Goal: Communication & Community: Answer question/provide support

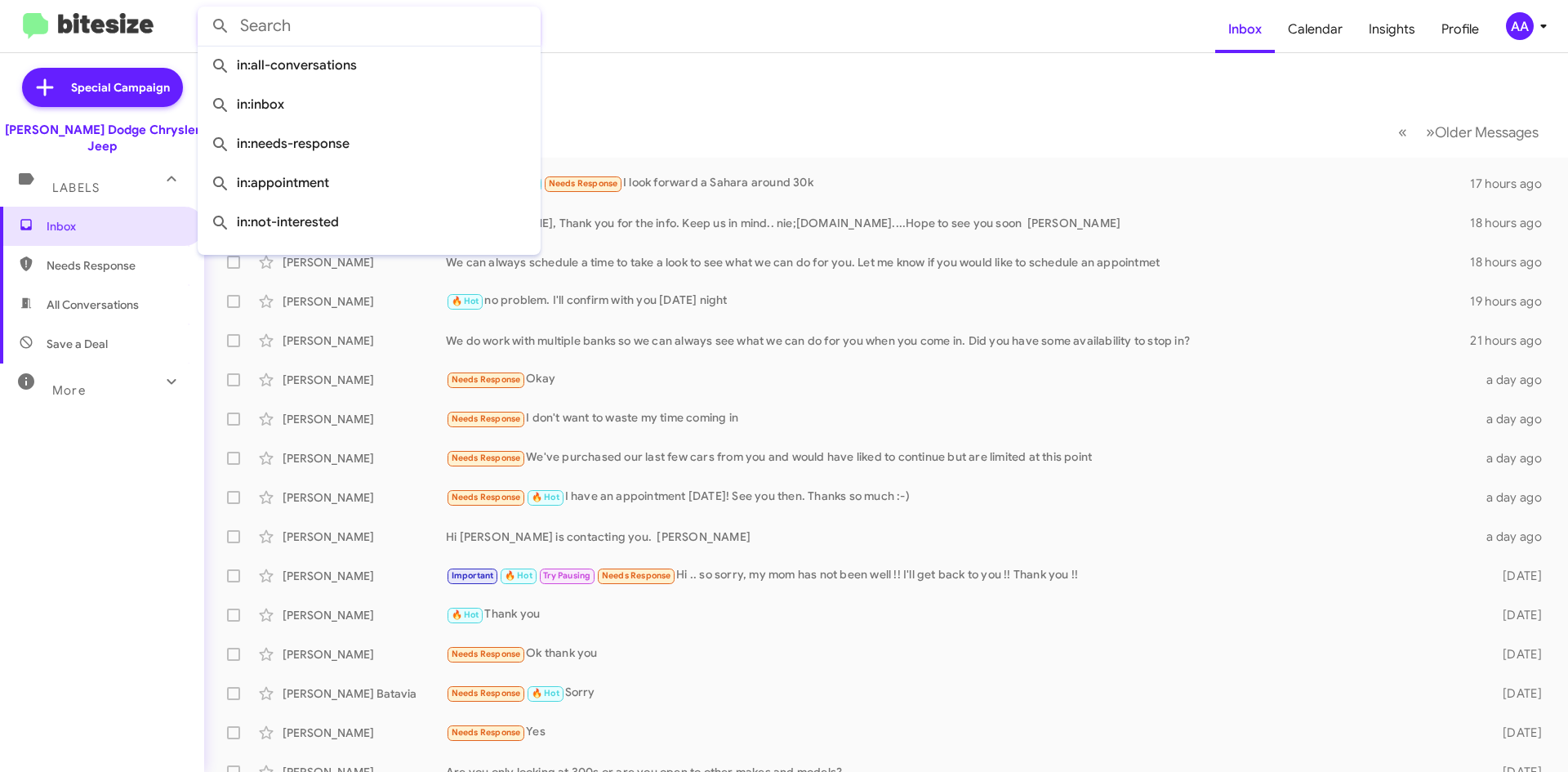
click at [463, 34] on input "text" at bounding box center [369, 25] width 343 height 39
click at [669, 184] on div "Try Pausing 🔥 Hot Needs Response I look forward a Sahara around 30k" at bounding box center [967, 183] width 1044 height 19
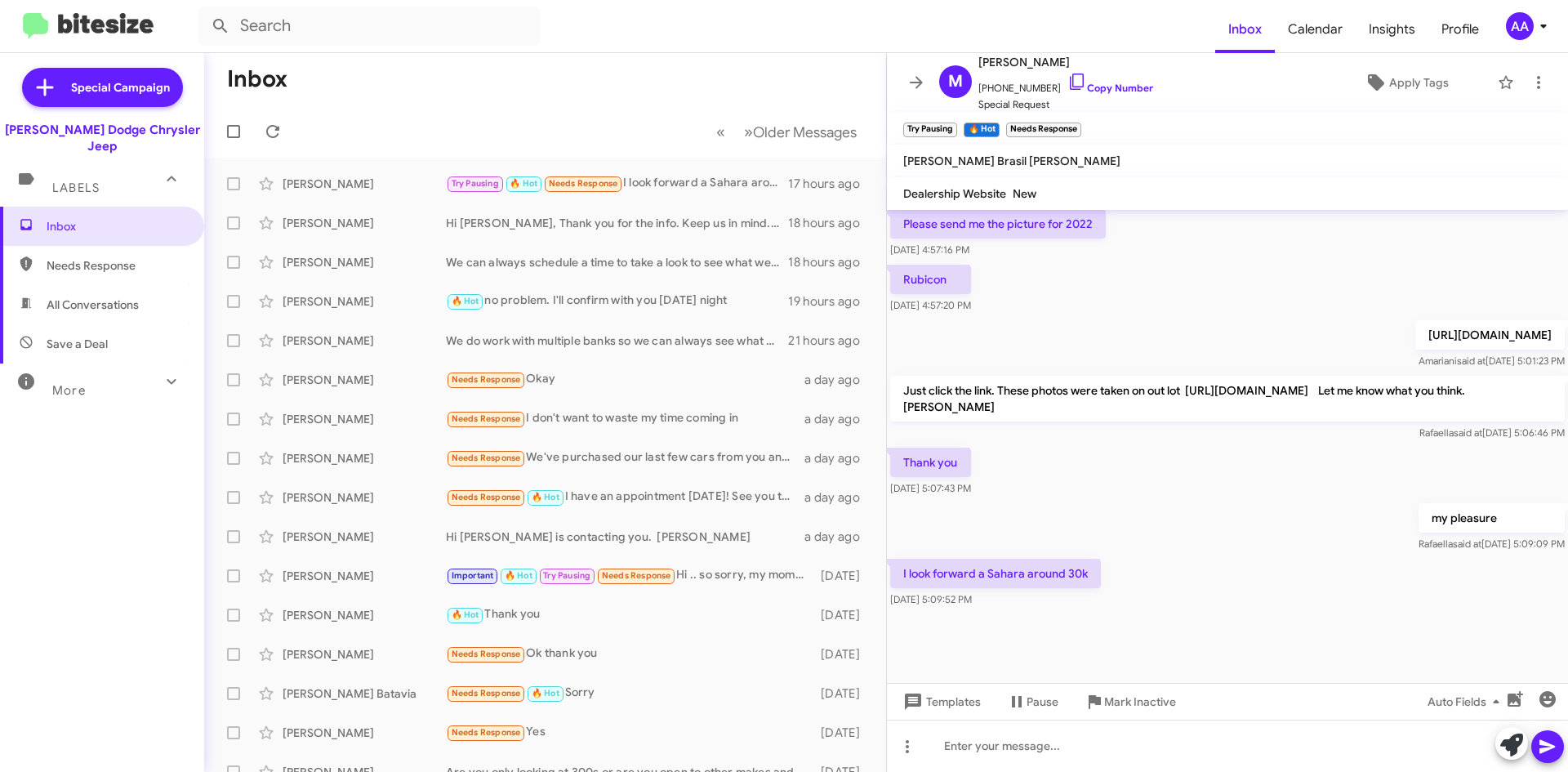
scroll to position [807, 0]
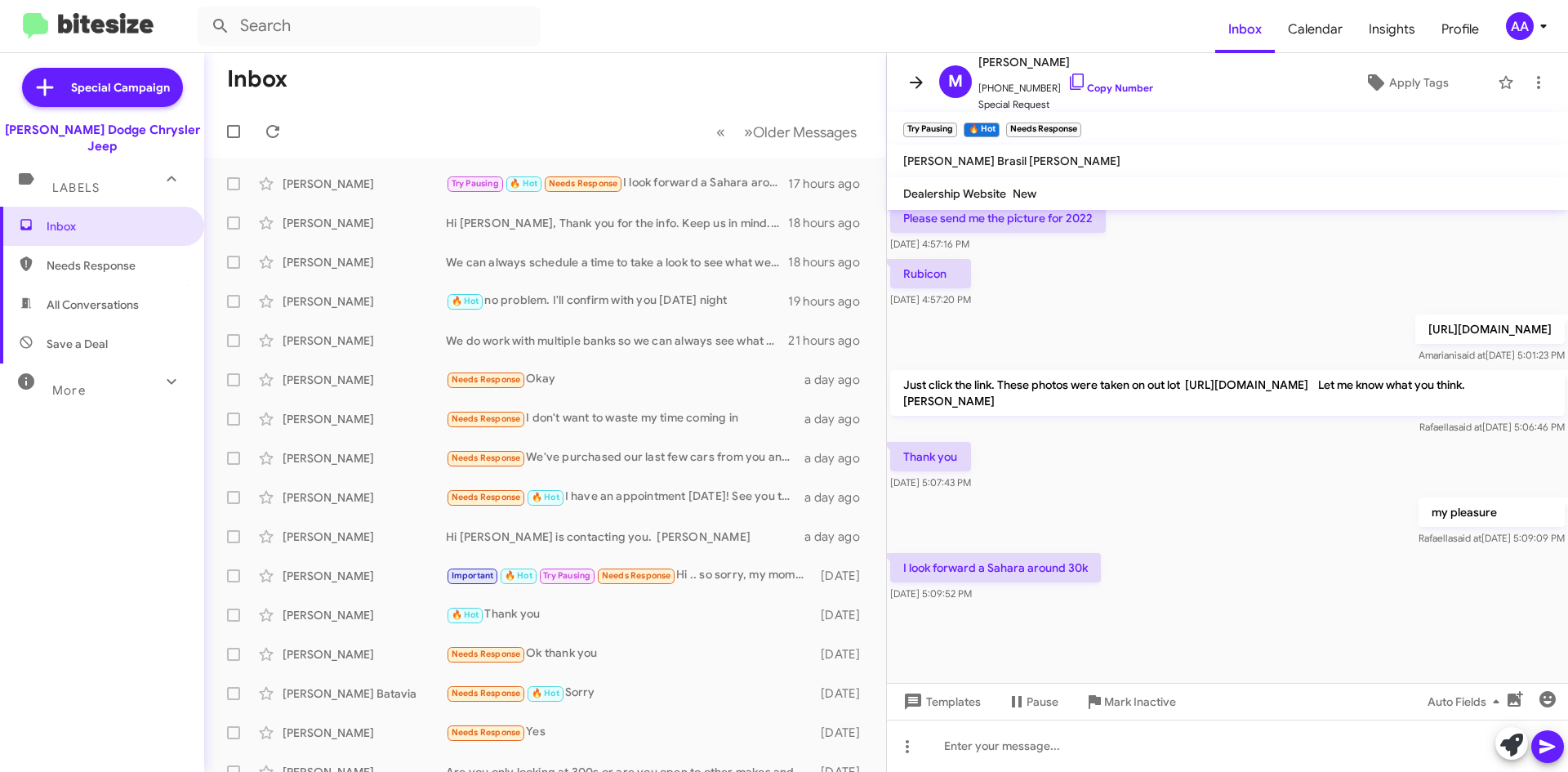
click at [908, 83] on icon at bounding box center [917, 82] width 20 height 20
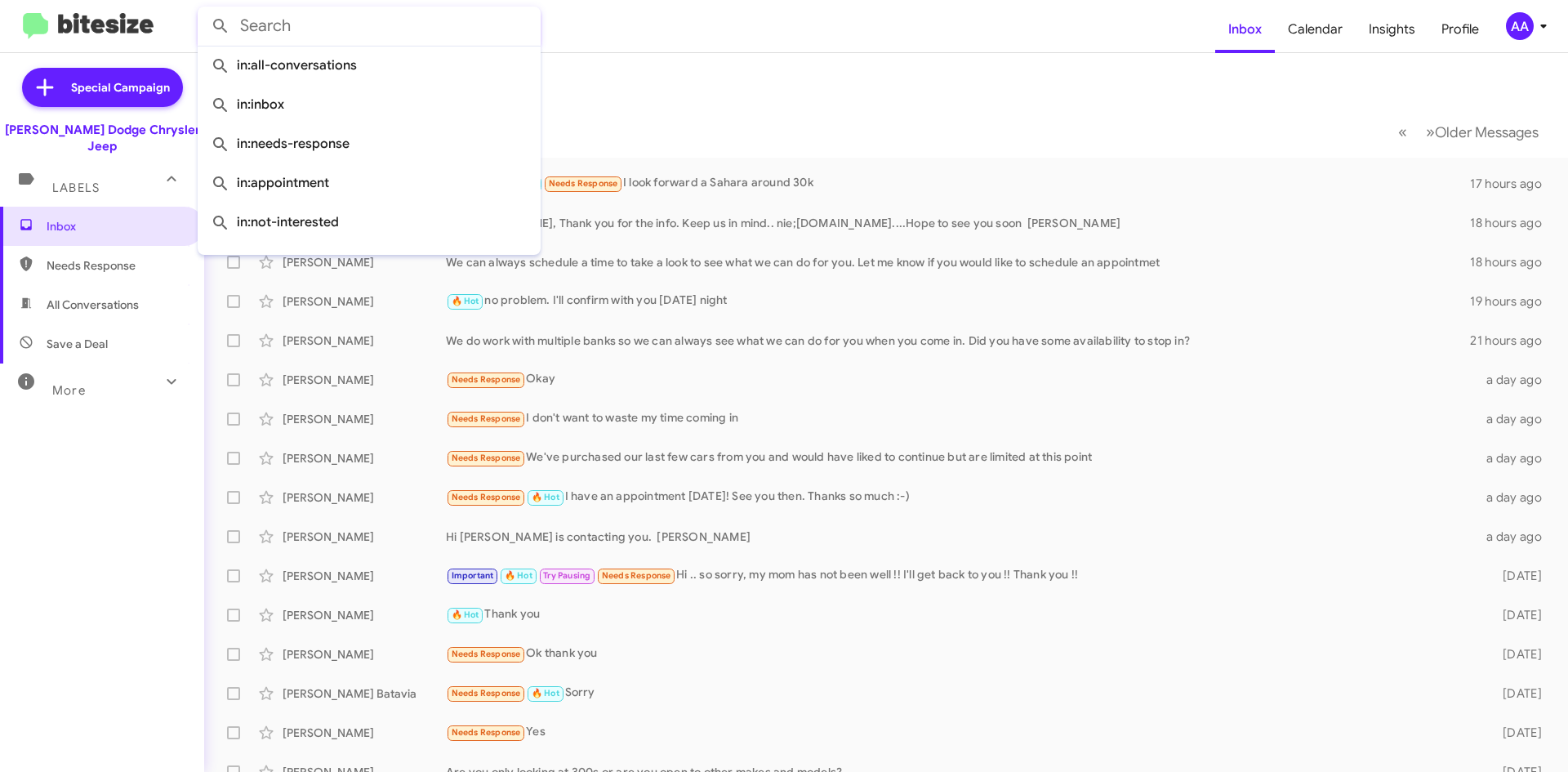
click at [438, 30] on input "text" at bounding box center [369, 25] width 343 height 39
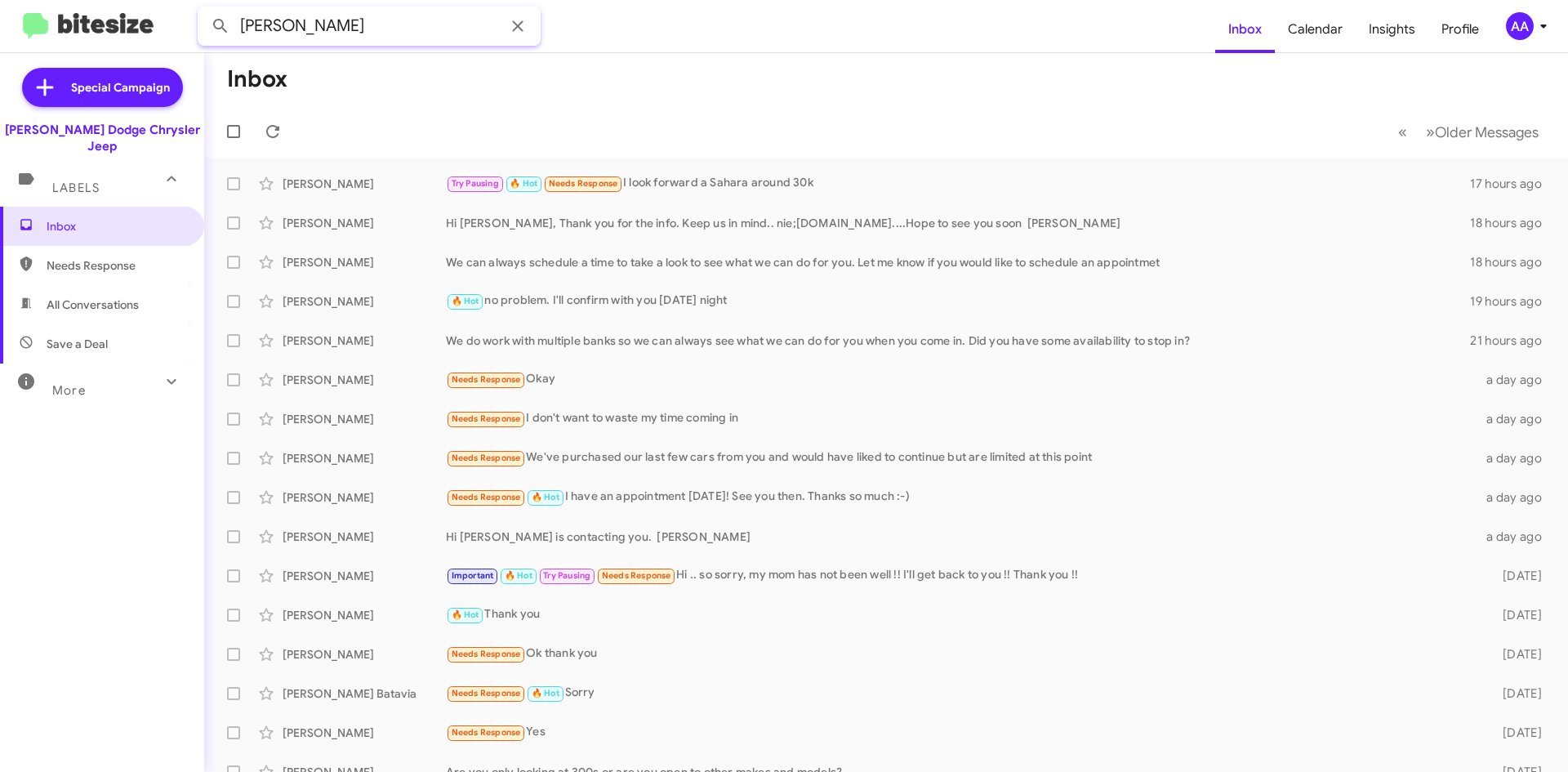
type input "[PERSON_NAME]"
click at [204, 10] on button at bounding box center [220, 26] width 33 height 33
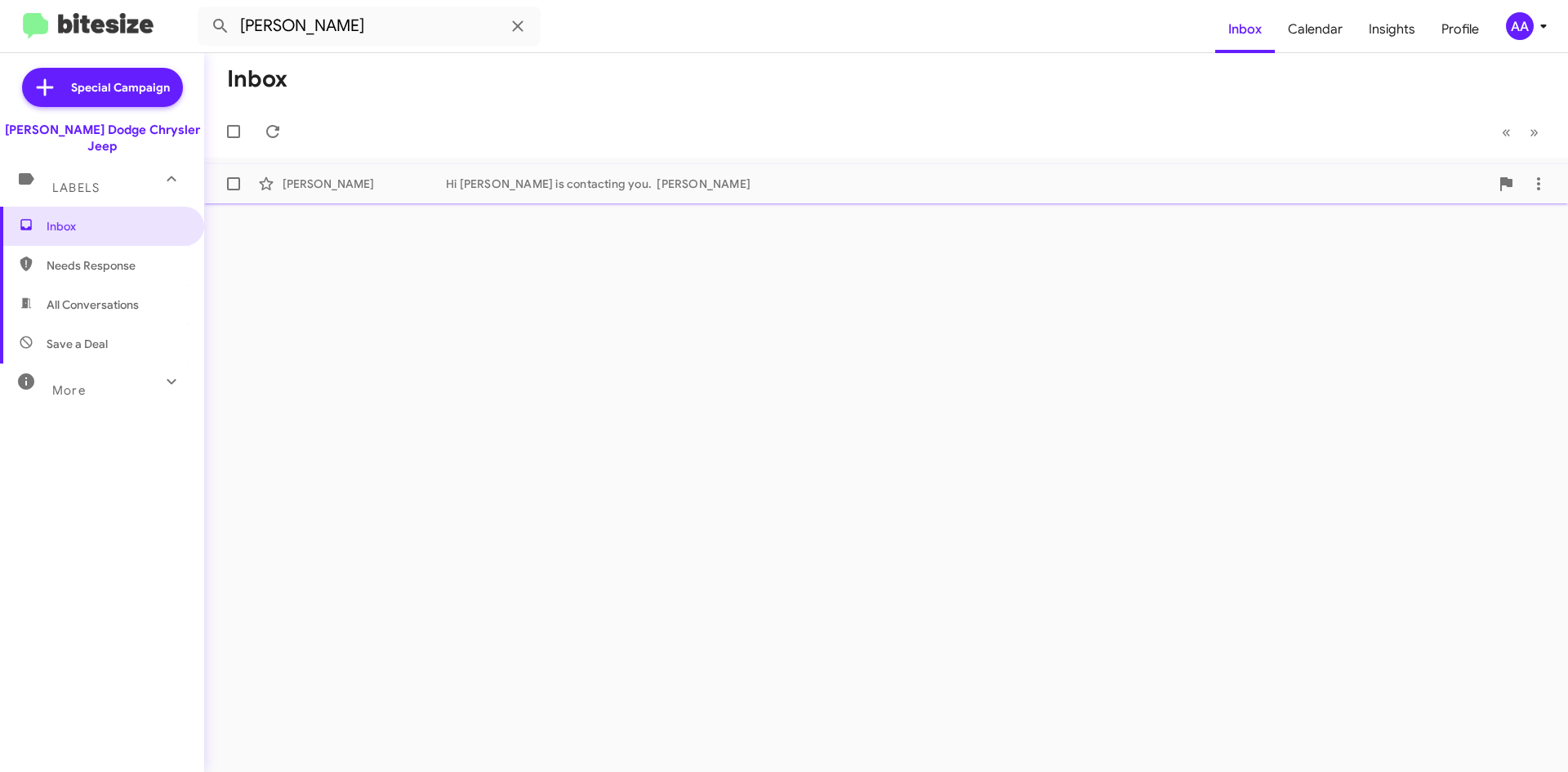
click at [750, 189] on div "Hi [PERSON_NAME] is contacting you. [PERSON_NAME]" at bounding box center [967, 184] width 1044 height 16
